Goal: Information Seeking & Learning: Find specific fact

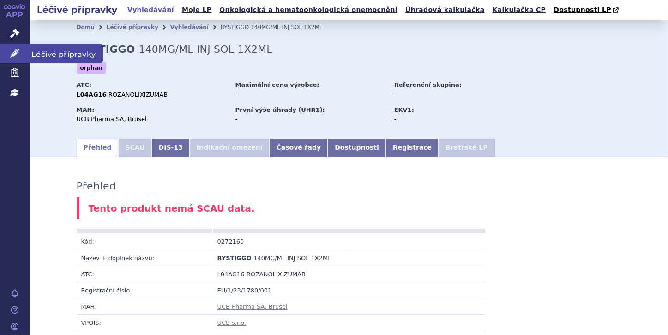
scroll to position [464, 0]
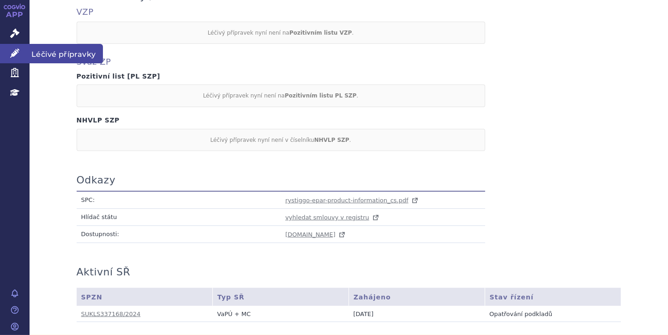
click at [17, 50] on icon at bounding box center [14, 52] width 9 height 9
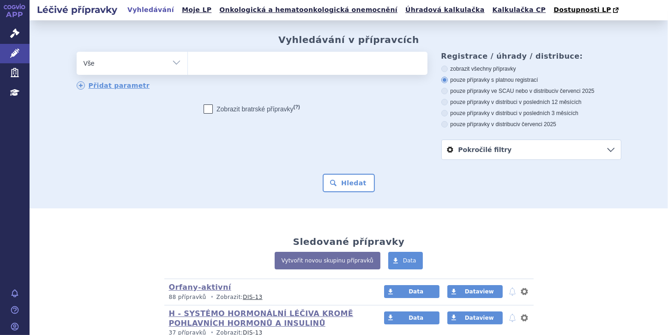
click at [216, 68] on ul at bounding box center [308, 61] width 240 height 19
click at [188, 68] on select at bounding box center [188, 62] width 0 height 23
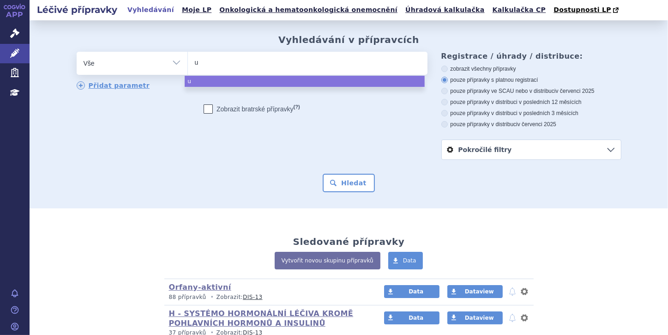
type input "ul"
type input "ult"
type input "ulto"
type input "ultom"
type input "ultomi"
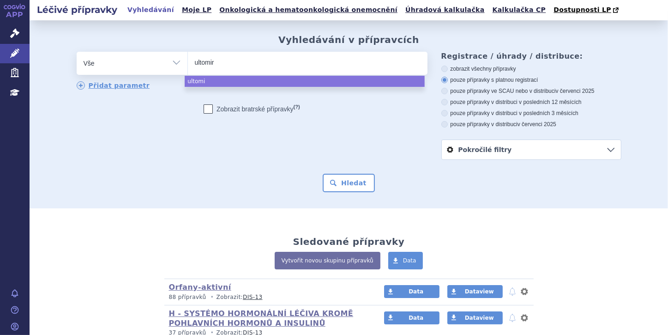
type input "ultomiri"
type input "ultomiris"
select select "[MEDICAL_DATA]"
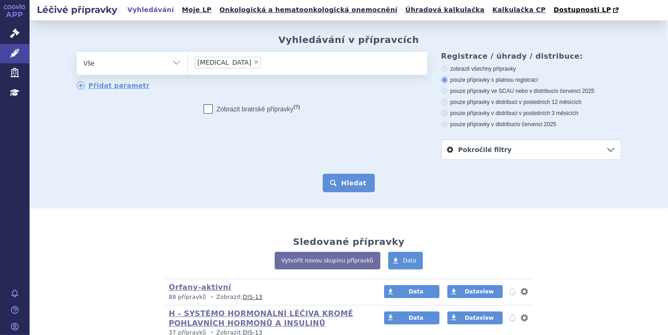
click at [351, 185] on button "Hledat" at bounding box center [349, 183] width 52 height 18
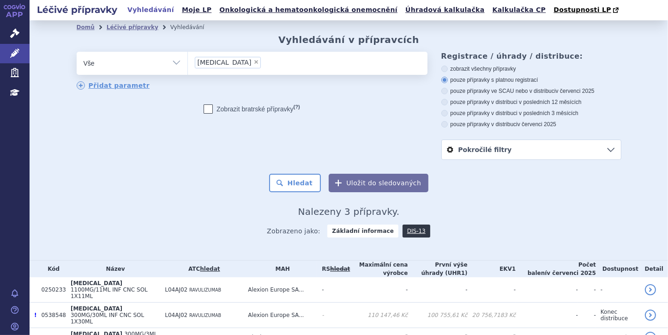
scroll to position [36, 0]
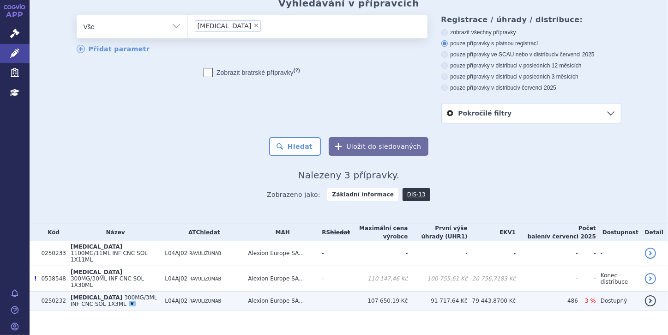
click at [72, 294] on span "[MEDICAL_DATA]" at bounding box center [97, 297] width 52 height 6
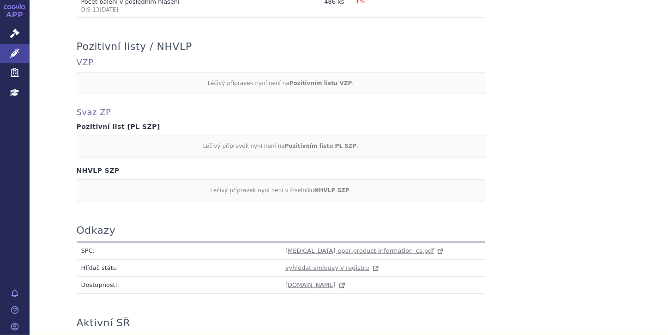
scroll to position [813, 0]
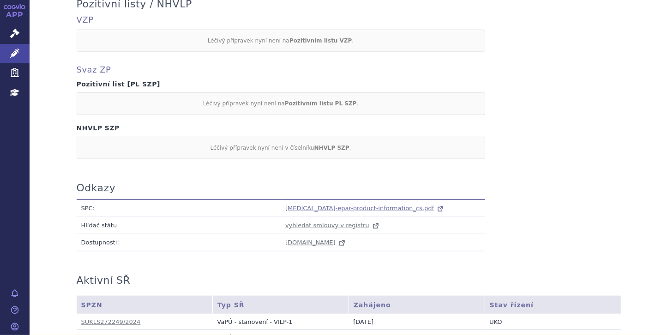
click at [306, 205] on span "ultomiris-epar-product-information_cs.pdf" at bounding box center [359, 208] width 149 height 7
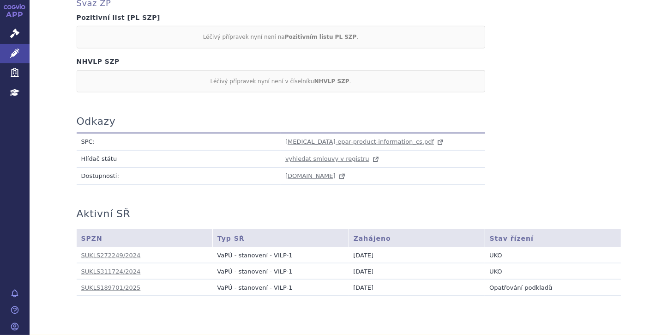
scroll to position [896, 0]
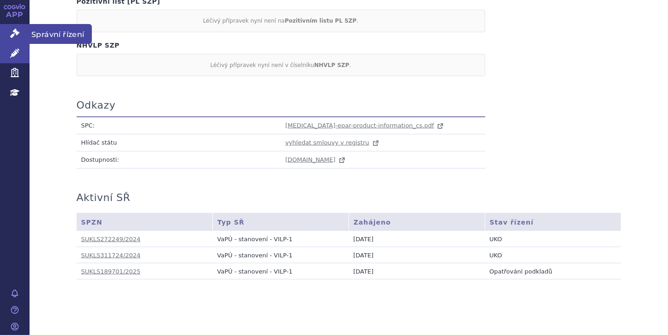
click at [16, 33] on icon at bounding box center [14, 33] width 9 height 9
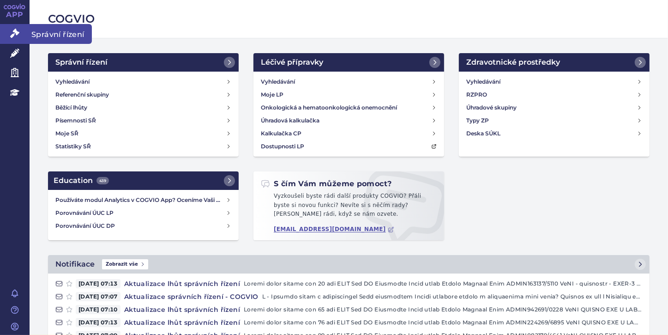
click at [11, 29] on icon at bounding box center [14, 33] width 9 height 9
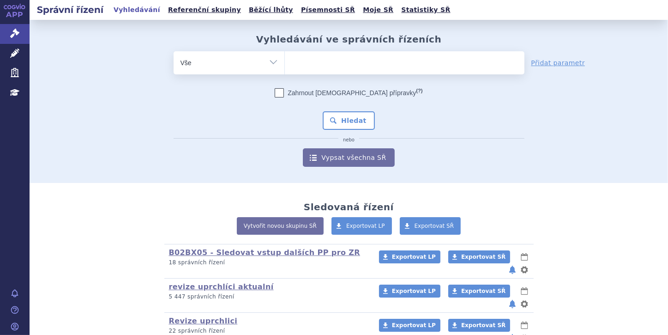
click at [320, 60] on ul at bounding box center [405, 60] width 240 height 19
click at [285, 60] on select at bounding box center [284, 62] width 0 height 23
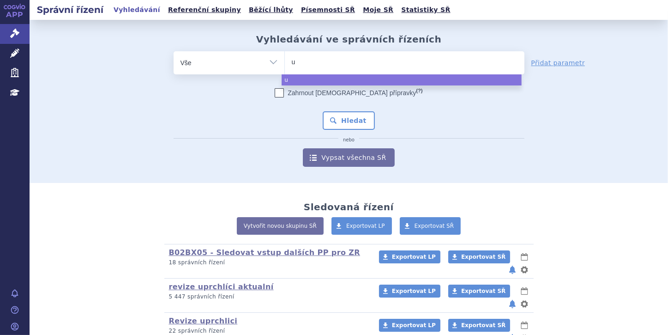
type input "ul"
type input "ulto"
type input "ultom"
type input "ultomi"
type input "ultomir"
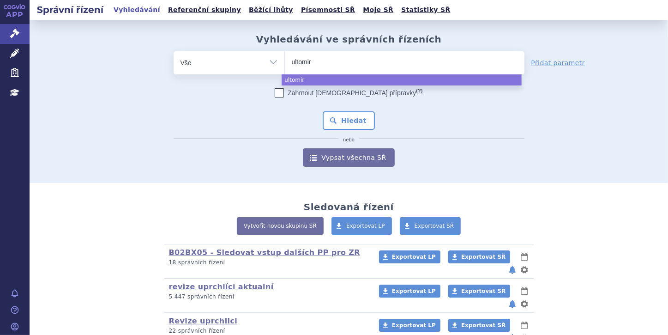
type input "ultomiri"
type input "ultomiris"
select select "ultomiris"
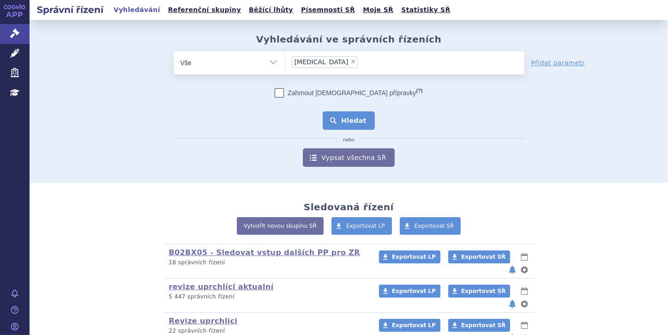
click at [353, 126] on button "Hledat" at bounding box center [349, 120] width 52 height 18
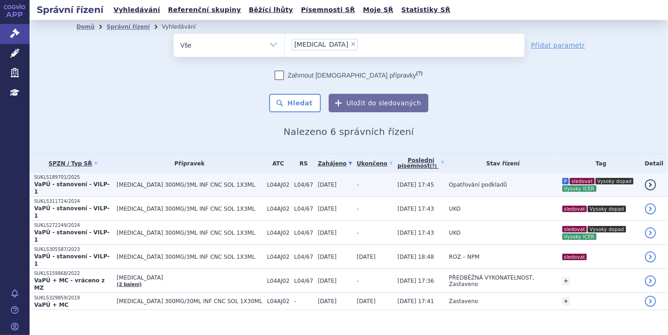
click at [42, 182] on strong "VaPÚ - stanovení - VILP-1" at bounding box center [71, 188] width 75 height 14
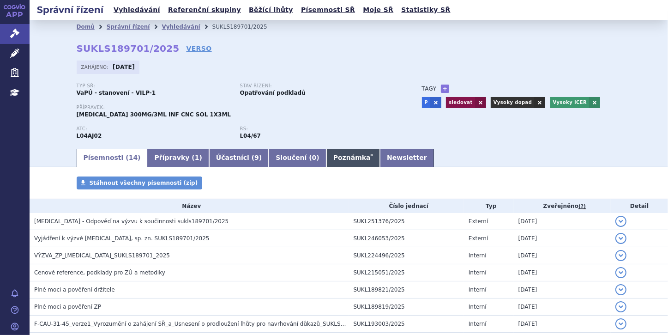
click at [327, 163] on link "Poznámka *" at bounding box center [354, 158] width 54 height 18
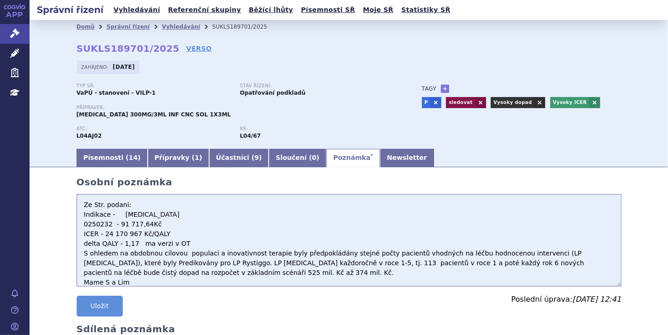
scroll to position [74, 0]
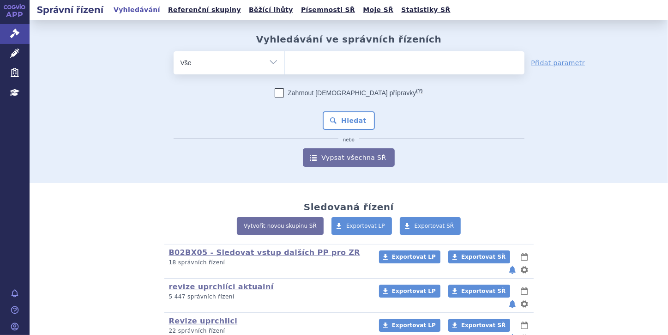
click at [292, 63] on input "search" at bounding box center [294, 62] width 5 height 12
paste input "[MEDICAL_DATA]"
type input "[MEDICAL_DATA]"
select select "[MEDICAL_DATA]"
click at [349, 118] on button "Hledat" at bounding box center [349, 120] width 52 height 18
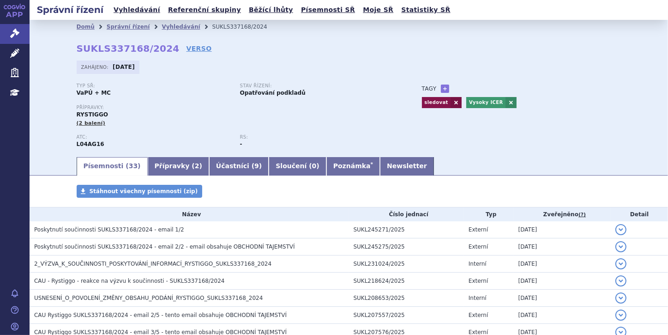
scroll to position [439, 0]
